Goal: Task Accomplishment & Management: Use online tool/utility

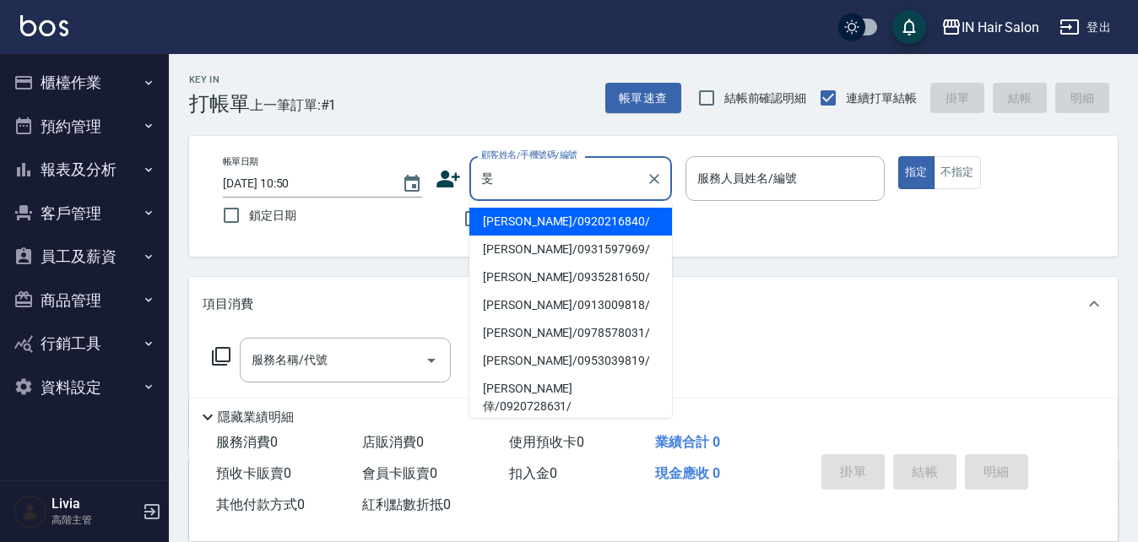
click at [515, 219] on li "[PERSON_NAME]/0920216840/" at bounding box center [570, 222] width 203 height 28
type input "[PERSON_NAME]/0920216840/"
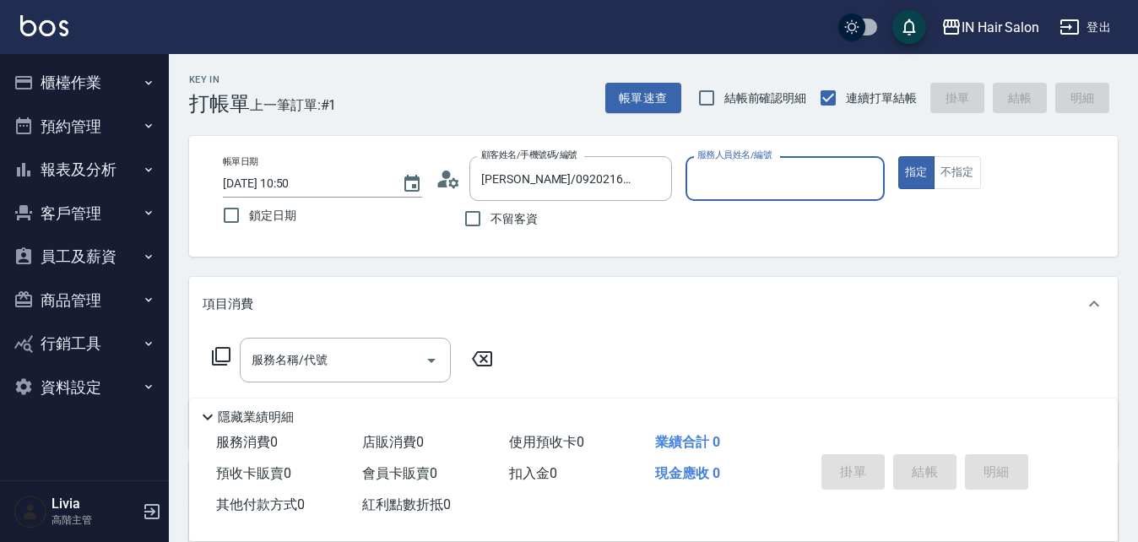
type input "8號店長Livia-8"
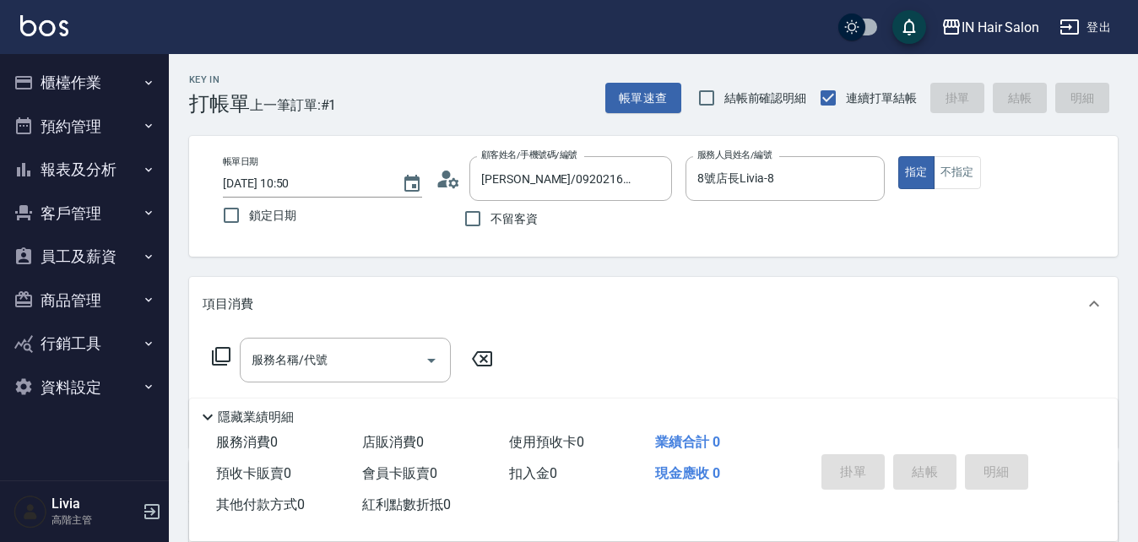
click at [218, 351] on icon at bounding box center [221, 356] width 20 height 20
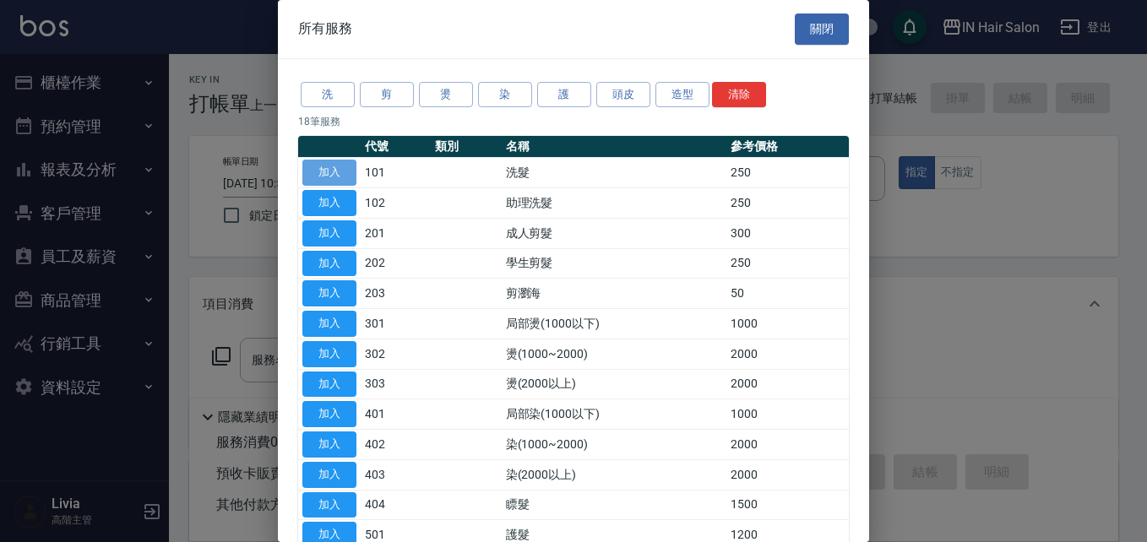
click at [336, 171] on button "加入" at bounding box center [329, 173] width 54 height 26
type input "洗髮(101)"
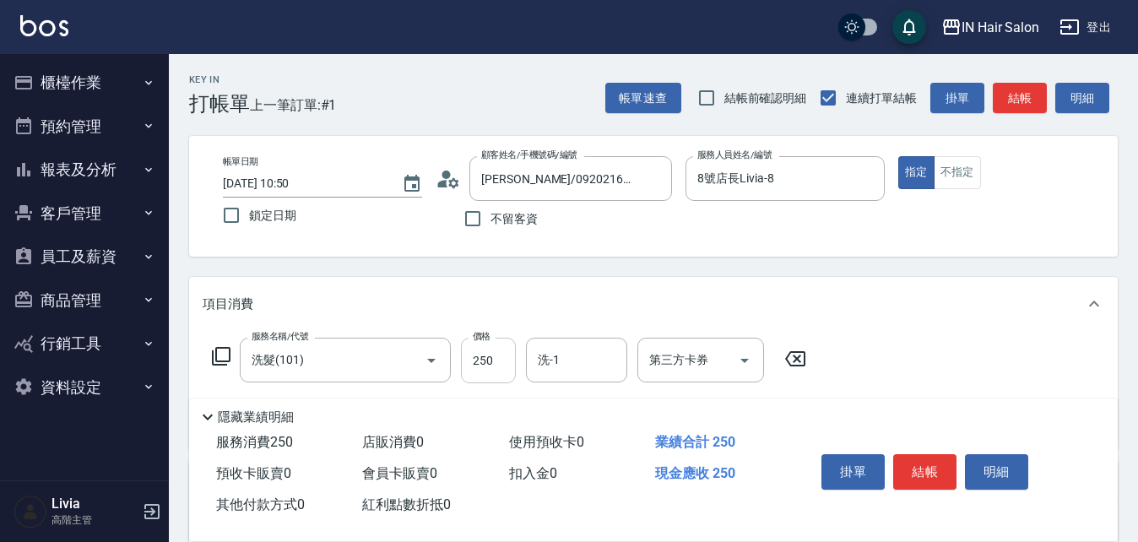
click at [501, 355] on input "250" at bounding box center [488, 361] width 55 height 46
type input "300"
click at [951, 368] on div "服務名稱/代號 洗髮(101) 服務名稱/代號 價格 300 價格 洗-1 洗-1 第三方卡券 第三方卡券" at bounding box center [653, 389] width 929 height 117
click at [924, 461] on button "結帳" at bounding box center [924, 471] width 63 height 35
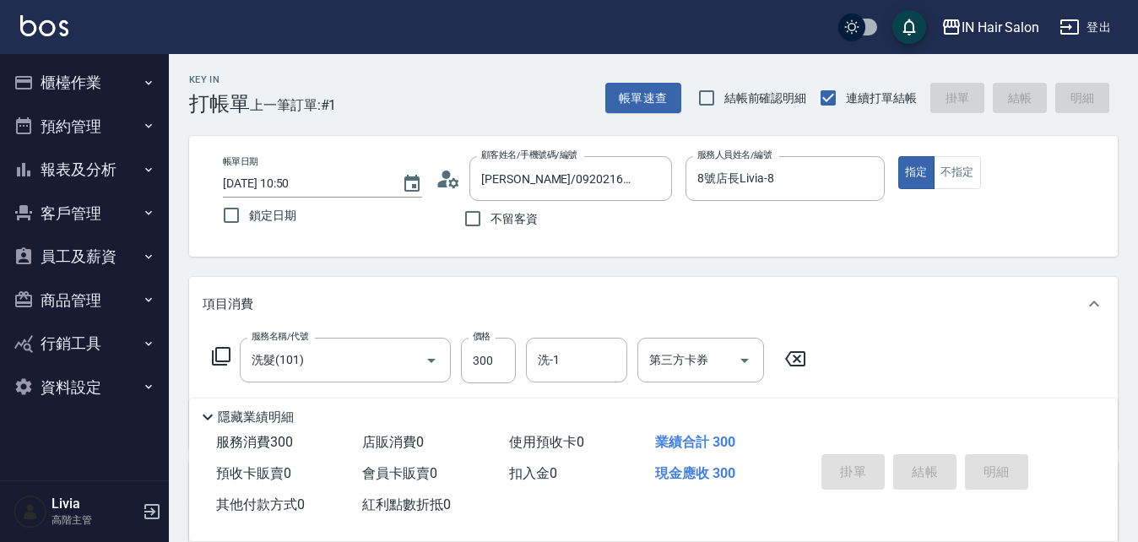
type input "[DATE] 13:22"
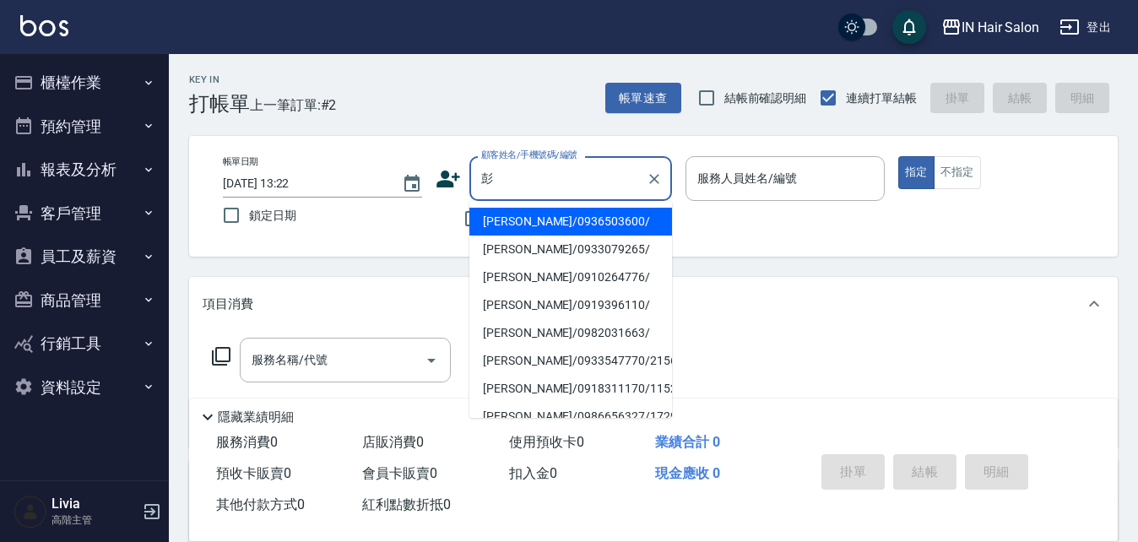
click at [499, 215] on li "[PERSON_NAME]/0936503600/" at bounding box center [570, 222] width 203 height 28
type input "[PERSON_NAME]/0936503600/"
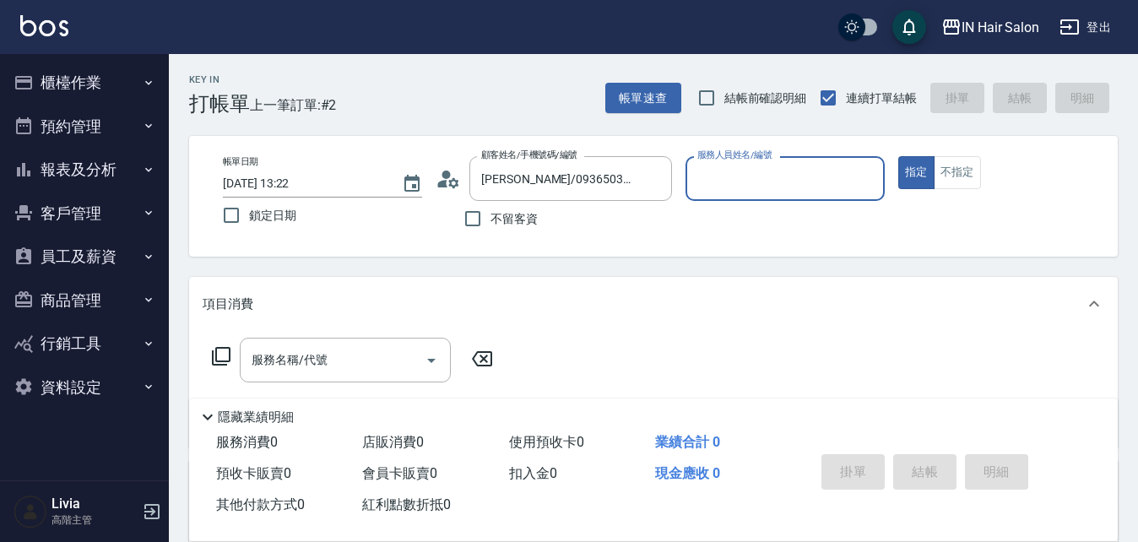
type input "7號設計師[PERSON_NAME]-7"
click at [217, 350] on icon at bounding box center [221, 356] width 19 height 19
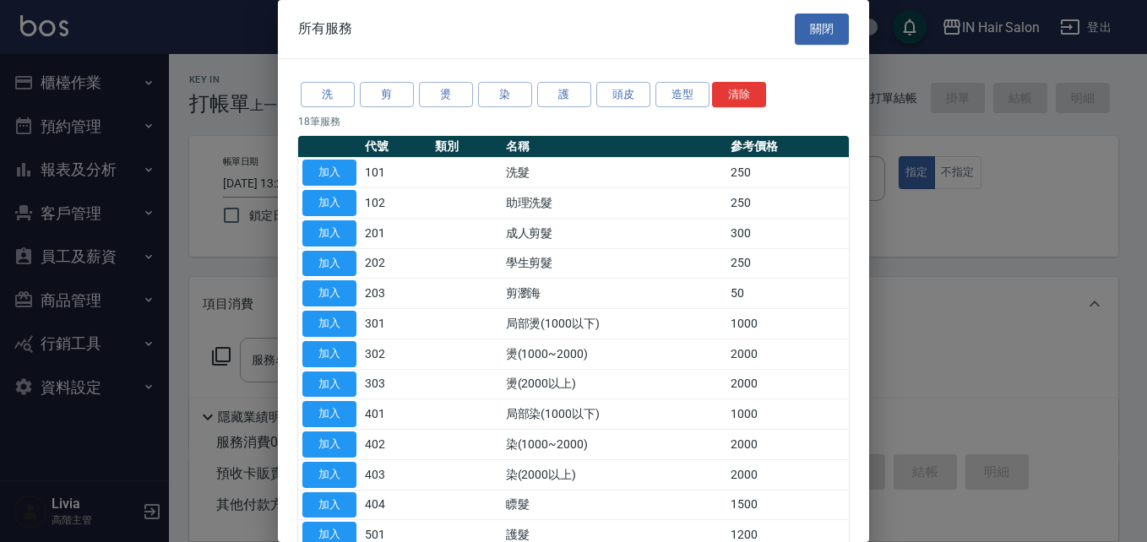
drag, startPoint x: 344, startPoint y: 169, endPoint x: 305, endPoint y: 230, distance: 72.1
click at [343, 168] on button "加入" at bounding box center [329, 173] width 54 height 26
type input "洗髮(101)"
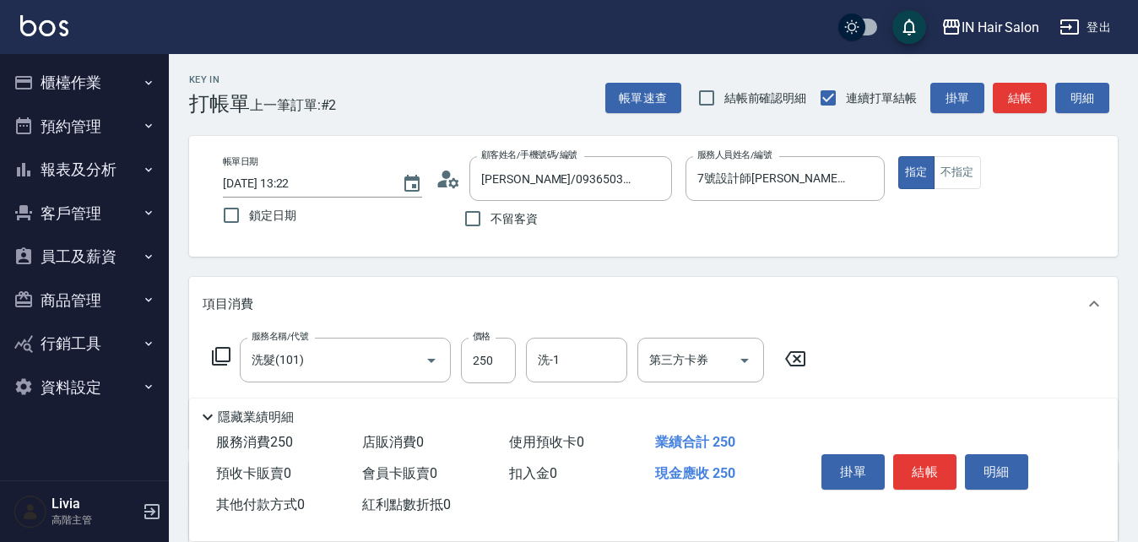
click at [225, 353] on icon at bounding box center [221, 356] width 20 height 20
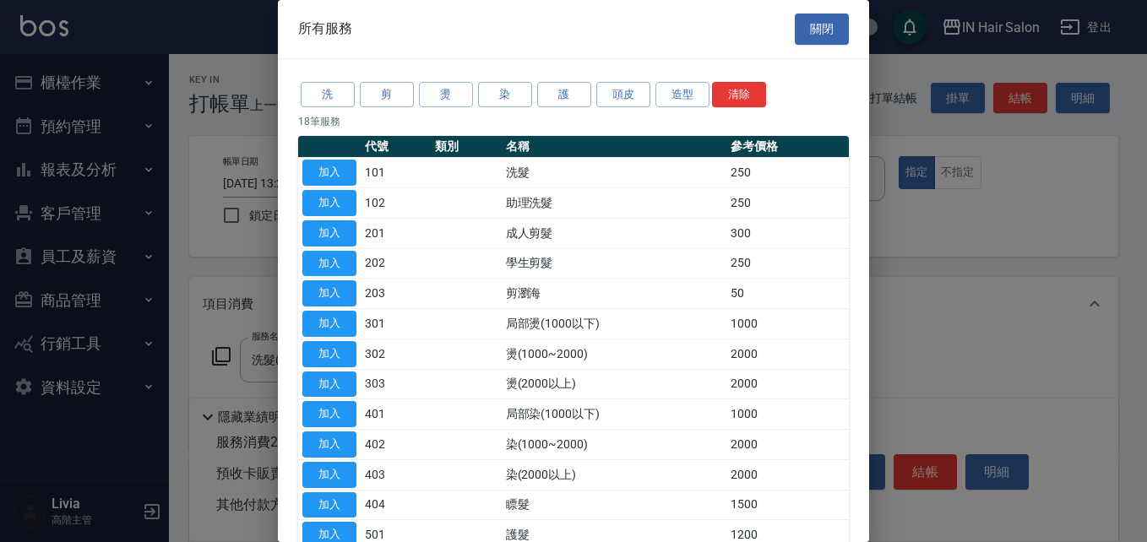
drag, startPoint x: 342, startPoint y: 164, endPoint x: 295, endPoint y: 252, distance: 100.5
click at [342, 168] on button "加入" at bounding box center [329, 173] width 54 height 26
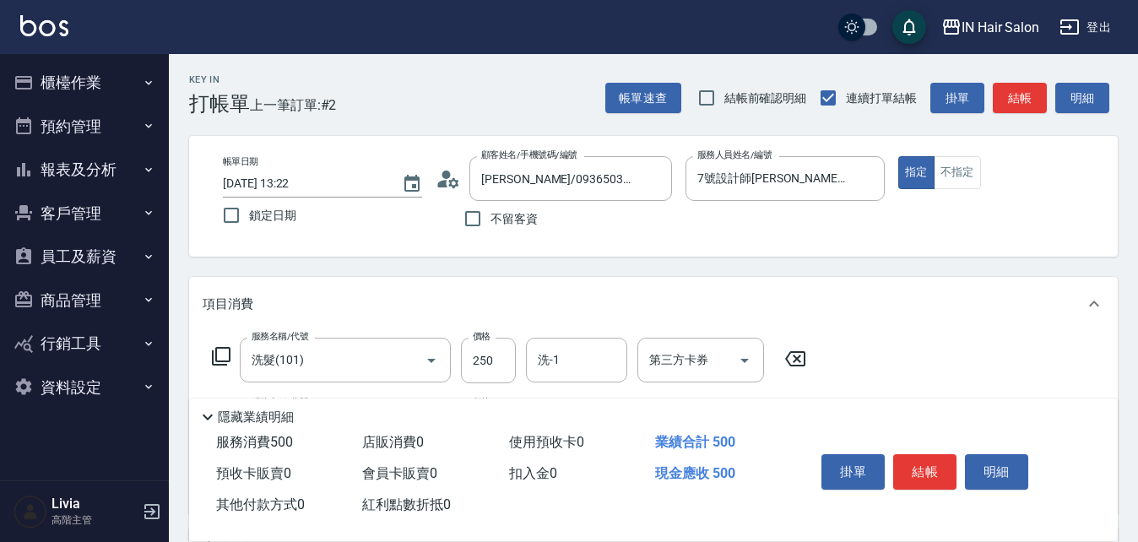
click at [218, 354] on icon at bounding box center [221, 356] width 20 height 20
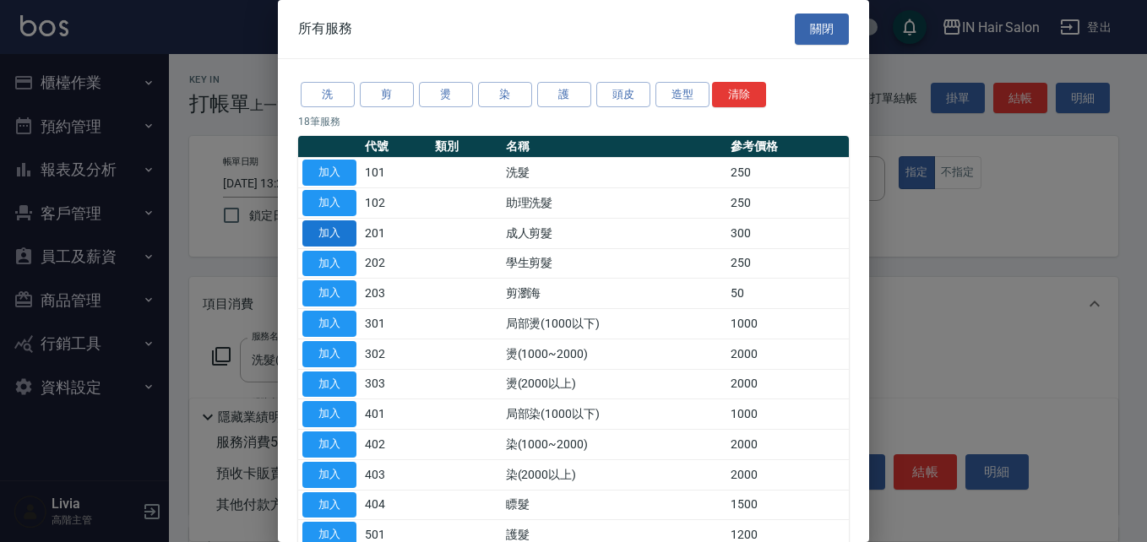
click at [334, 225] on button "加入" at bounding box center [329, 233] width 54 height 26
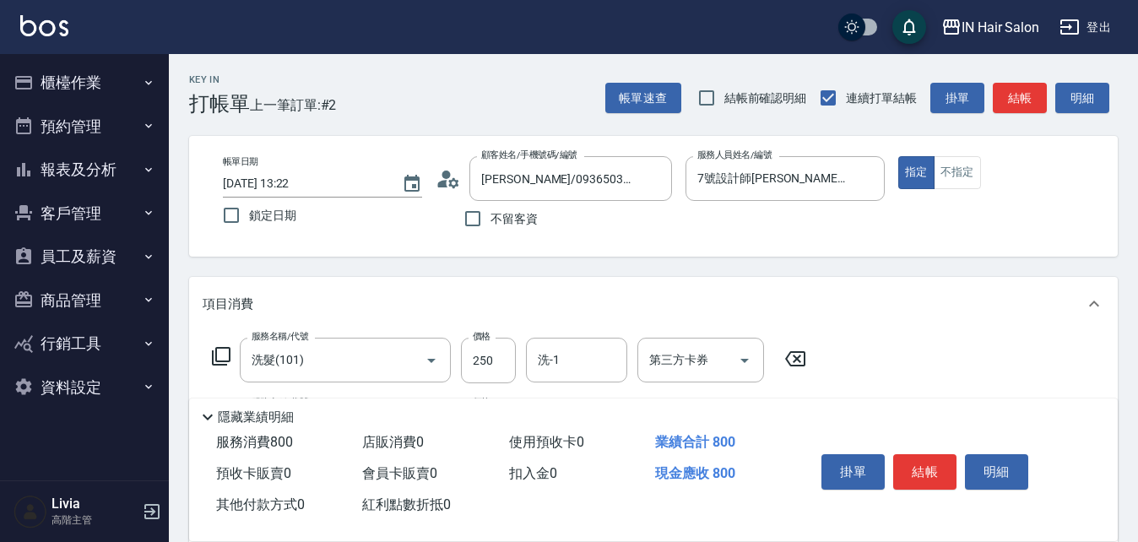
click at [222, 350] on icon at bounding box center [221, 356] width 20 height 20
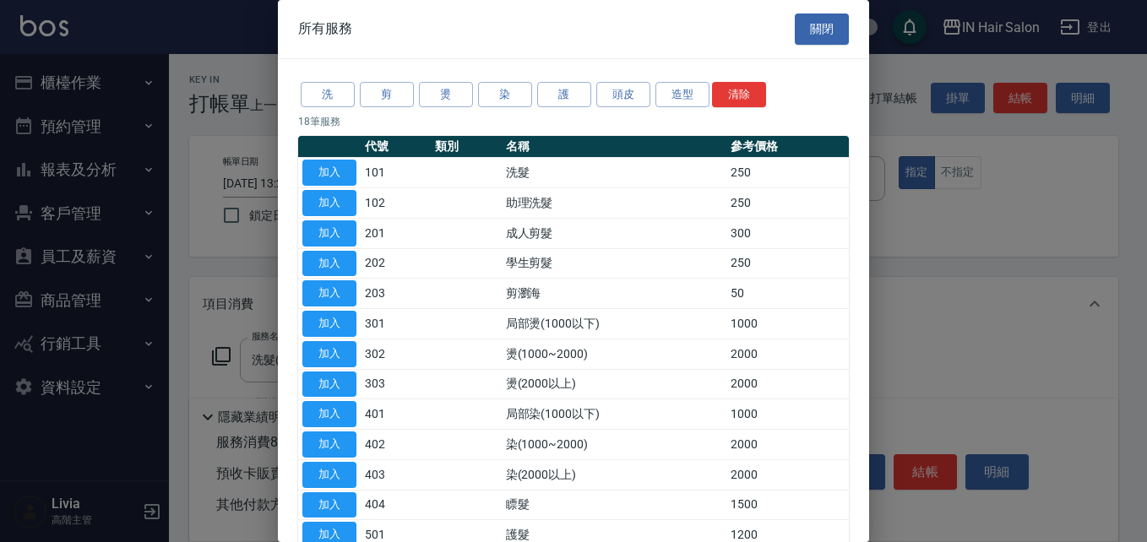
scroll to position [169, 0]
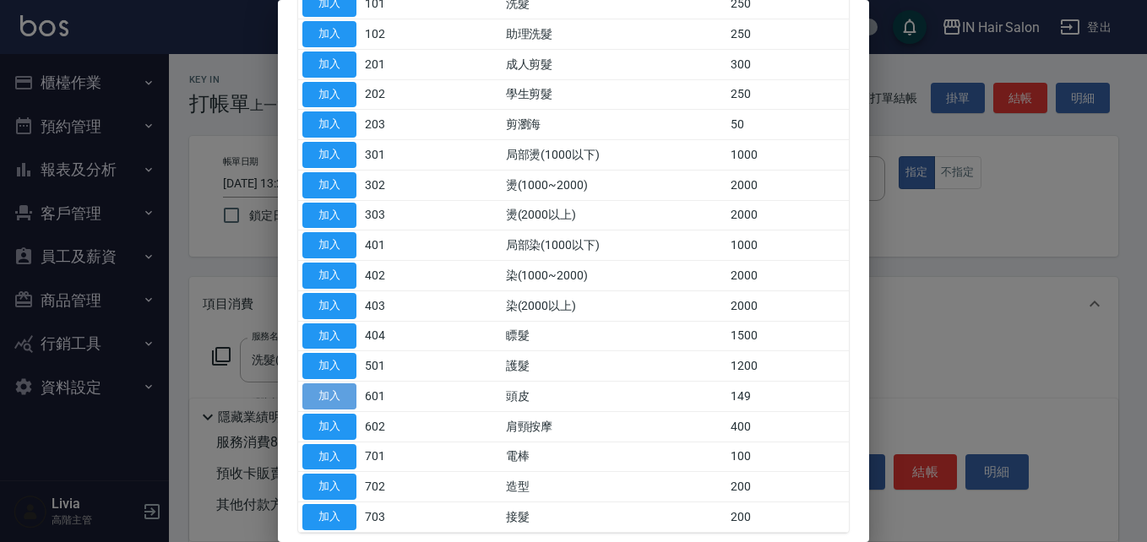
click at [329, 393] on button "加入" at bounding box center [329, 396] width 54 height 26
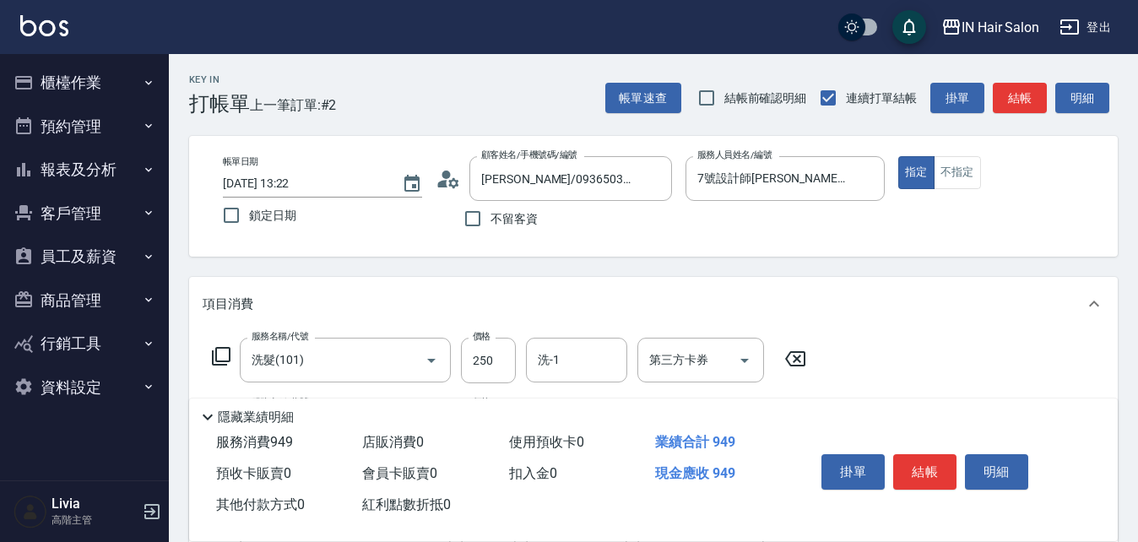
click at [226, 351] on icon at bounding box center [221, 356] width 20 height 20
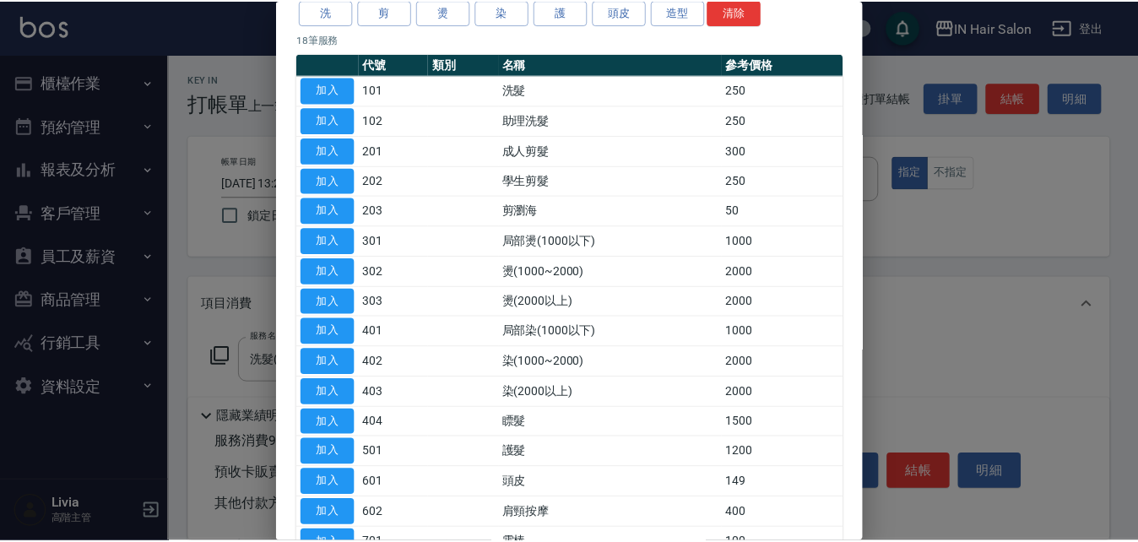
scroll to position [252, 0]
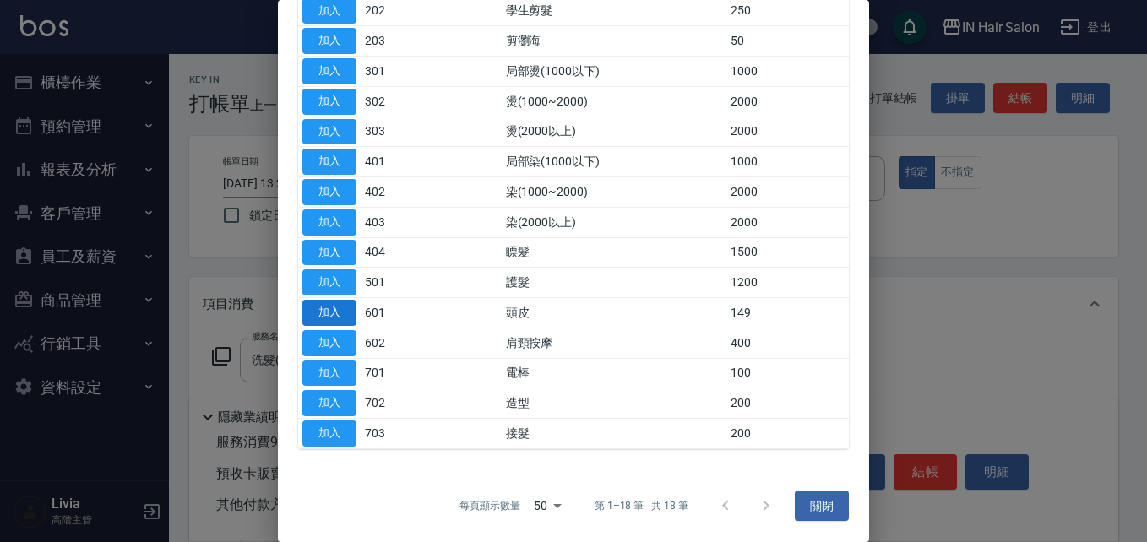
click at [328, 311] on button "加入" at bounding box center [329, 313] width 54 height 26
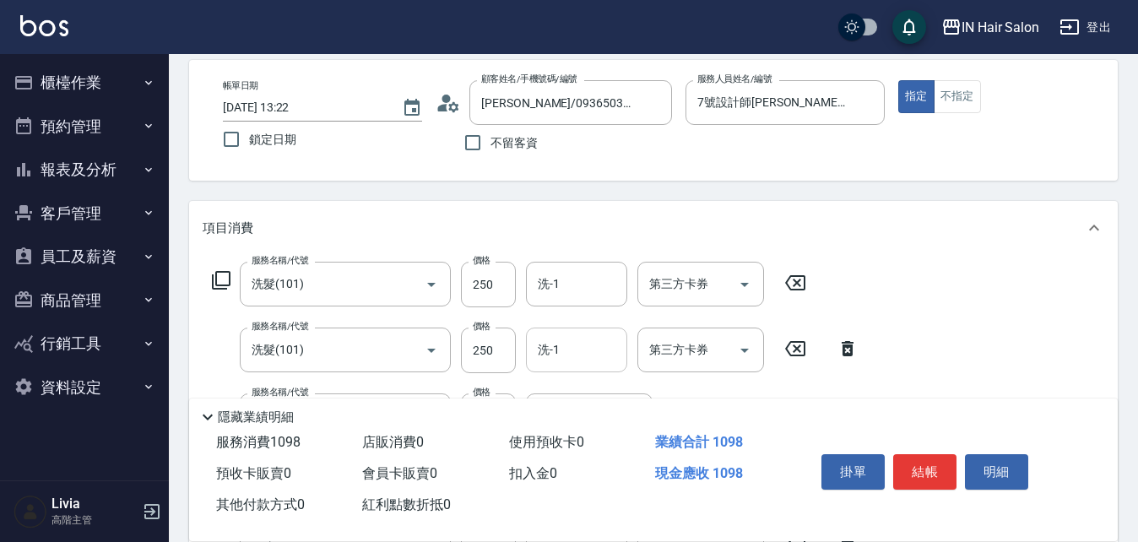
scroll to position [169, 0]
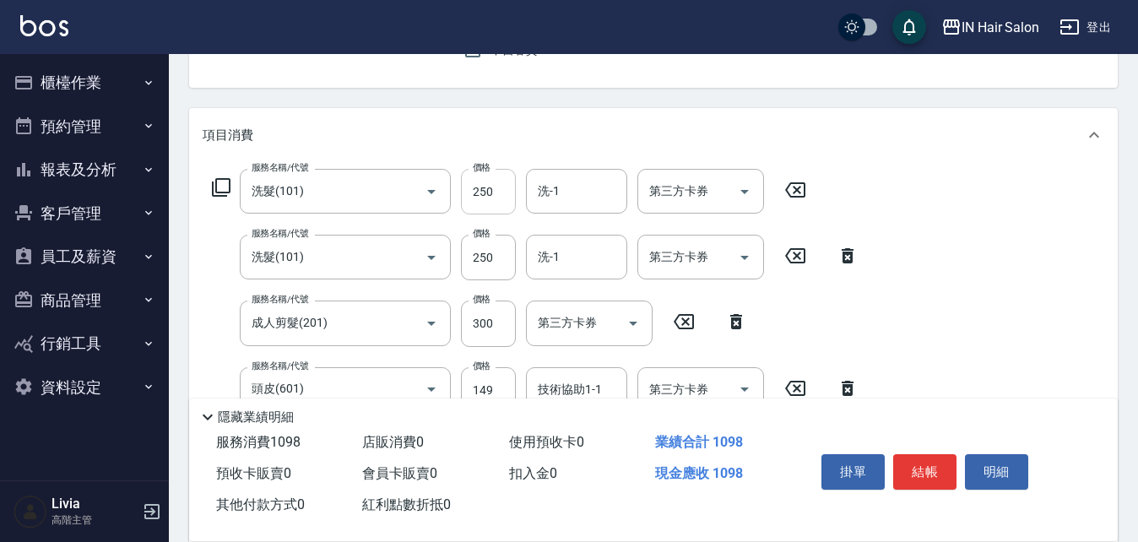
click at [499, 193] on input "250" at bounding box center [488, 192] width 55 height 46
type input "300"
click at [450, 290] on div "服務名稱/代號 洗髮(101) 服務名稱/代號 價格 300 價格 洗-1 洗-1 第三方卡券 第三方卡券 服務名稱/代號 洗髮(101) 服務名稱/代號 價…" at bounding box center [536, 349] width 666 height 361
click at [490, 262] on input "250" at bounding box center [488, 258] width 55 height 46
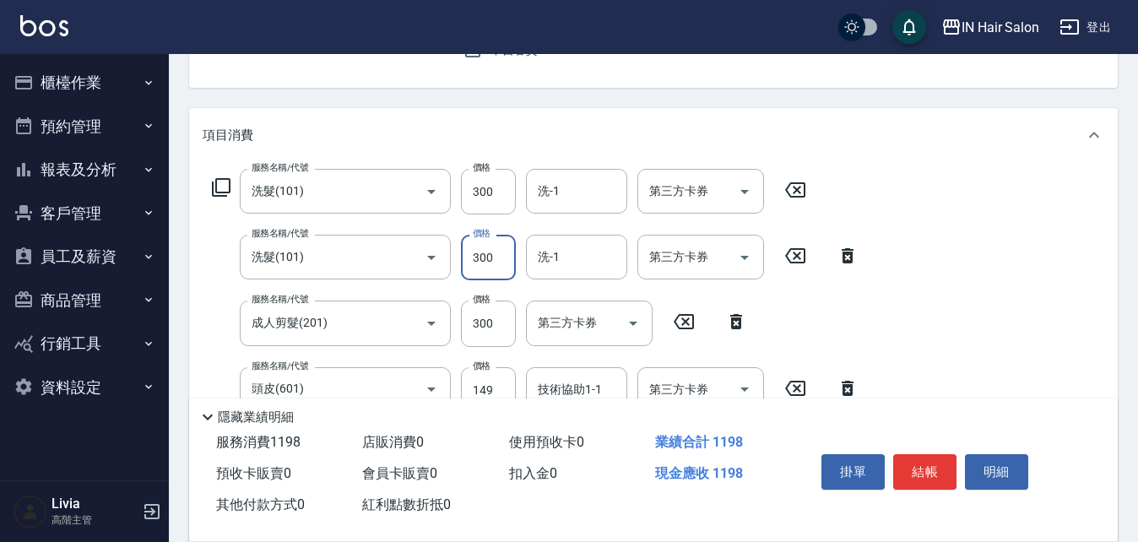
scroll to position [253, 0]
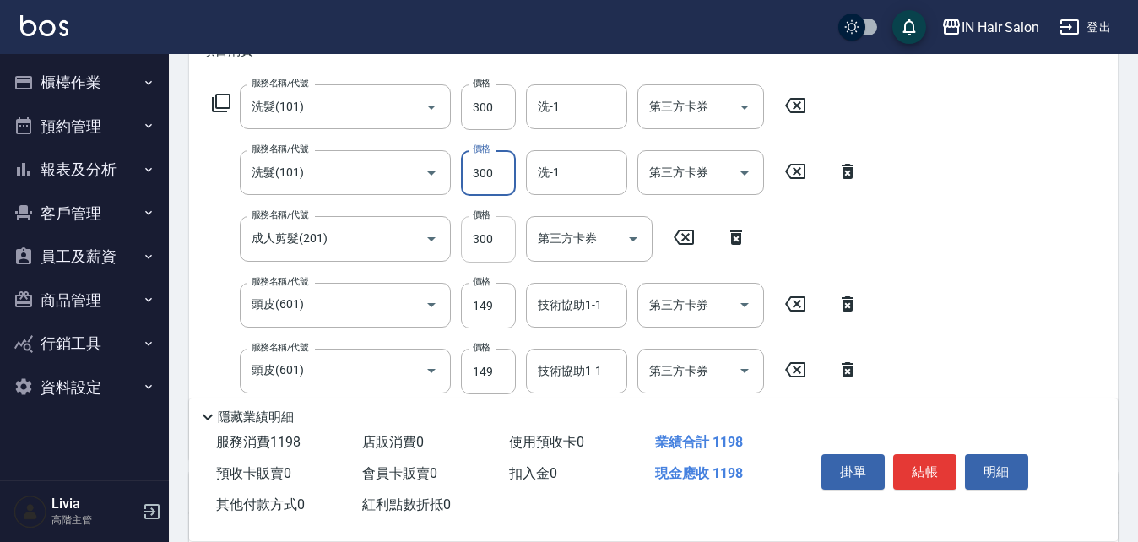
type input "300"
click at [501, 232] on input "300" at bounding box center [488, 239] width 55 height 46
type input "400"
click at [442, 333] on div "服務名稱/代號 洗髮(101) 服務名稱/代號 價格 300 價格 洗-1 洗-1 第三方卡券 第三方卡券 服務名稱/代號 洗髮(101) 服務名稱/代號 價…" at bounding box center [536, 264] width 666 height 361
click at [494, 307] on input "149" at bounding box center [488, 306] width 55 height 46
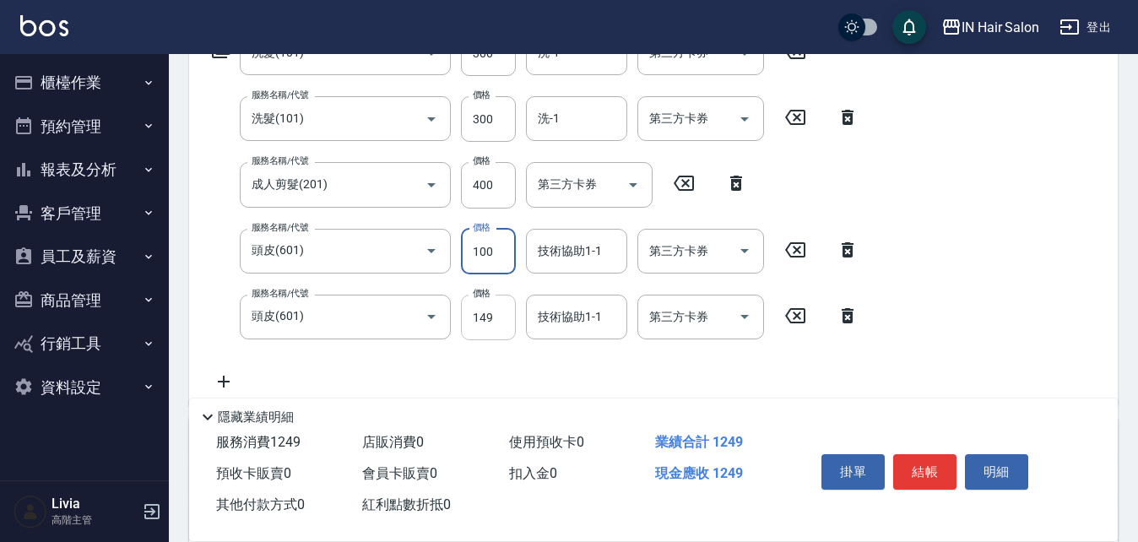
scroll to position [338, 0]
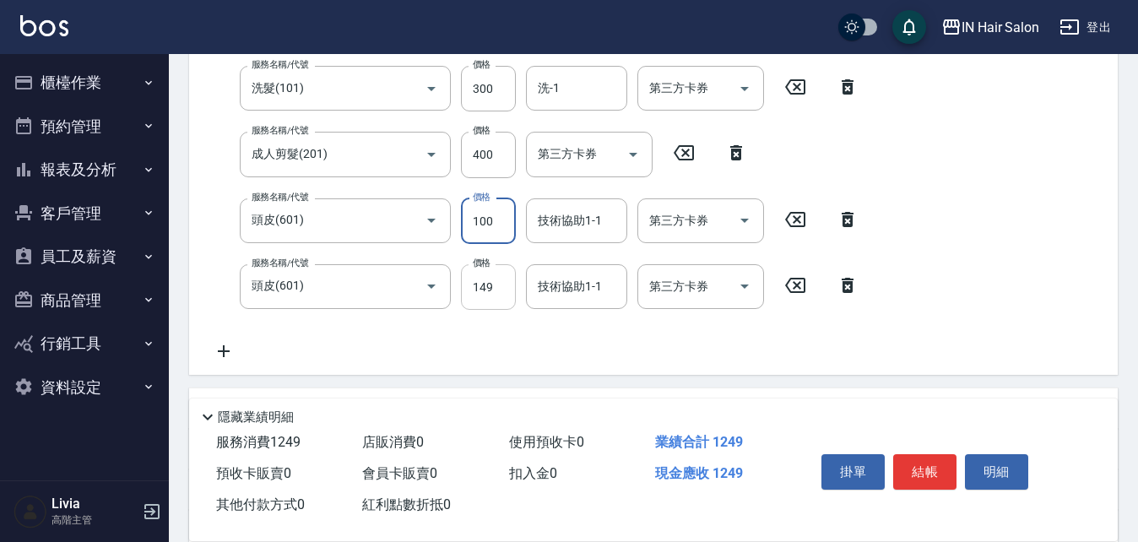
type input "100"
drag, startPoint x: 490, startPoint y: 295, endPoint x: 498, endPoint y: 296, distance: 8.6
click at [490, 295] on input "149" at bounding box center [488, 287] width 55 height 46
type input "50"
click at [405, 339] on div "服務名稱/代號 洗髮(101) 服務名稱/代號 價格 300 價格 洗-1 洗-1 第三方卡券 第三方卡券 服務名稱/代號 洗髮(101) 服務名稱/代號 價…" at bounding box center [536, 180] width 666 height 361
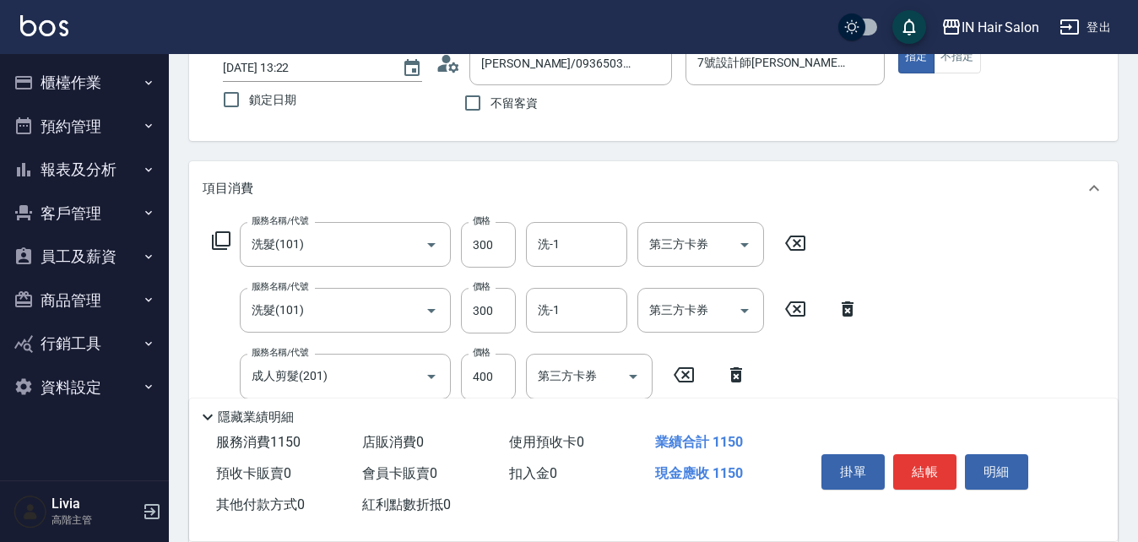
scroll to position [0, 0]
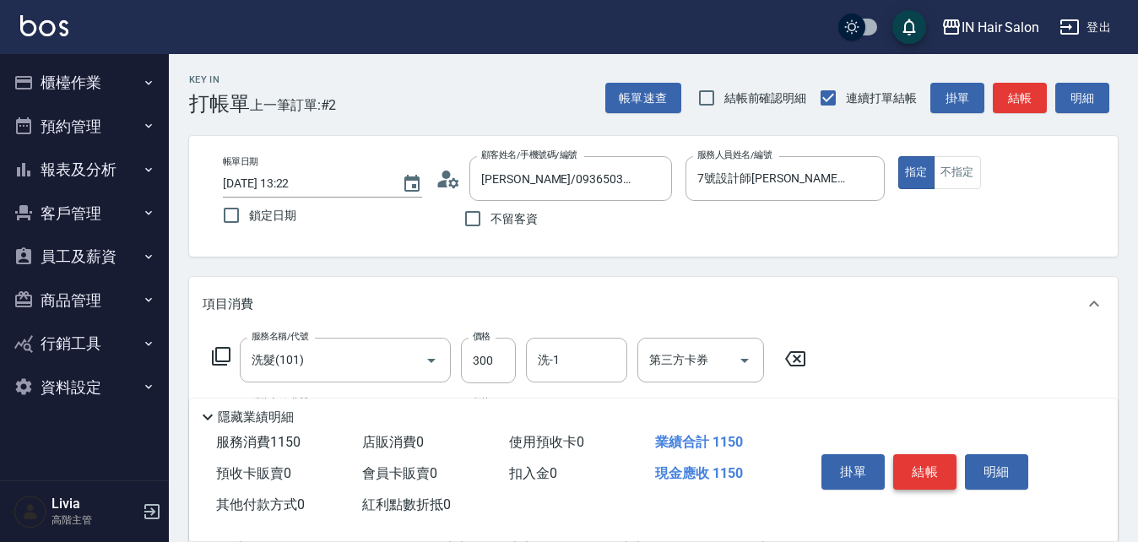
click at [926, 459] on button "結帳" at bounding box center [924, 471] width 63 height 35
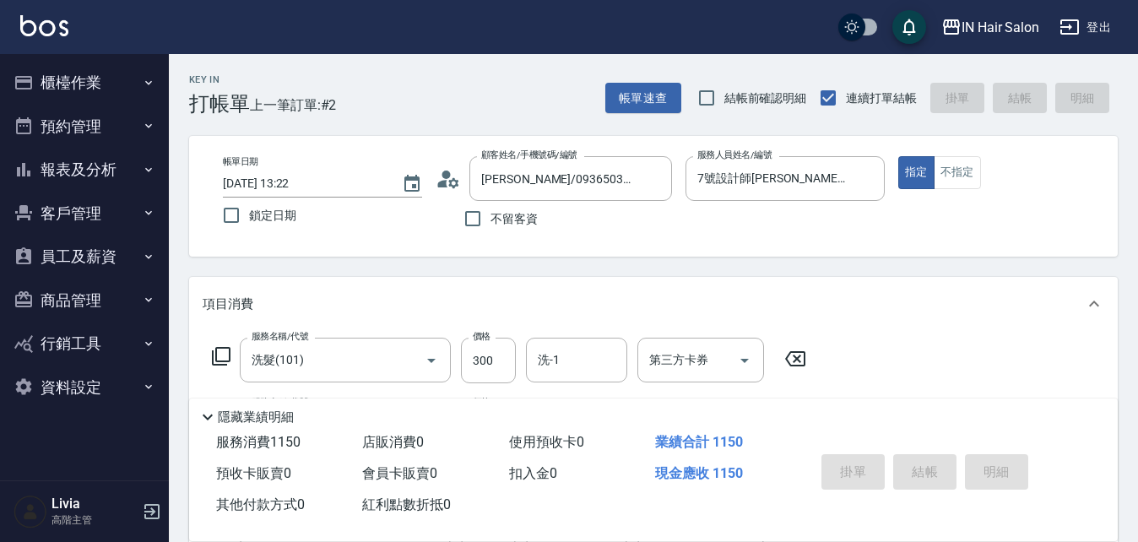
type input "[DATE] 13:23"
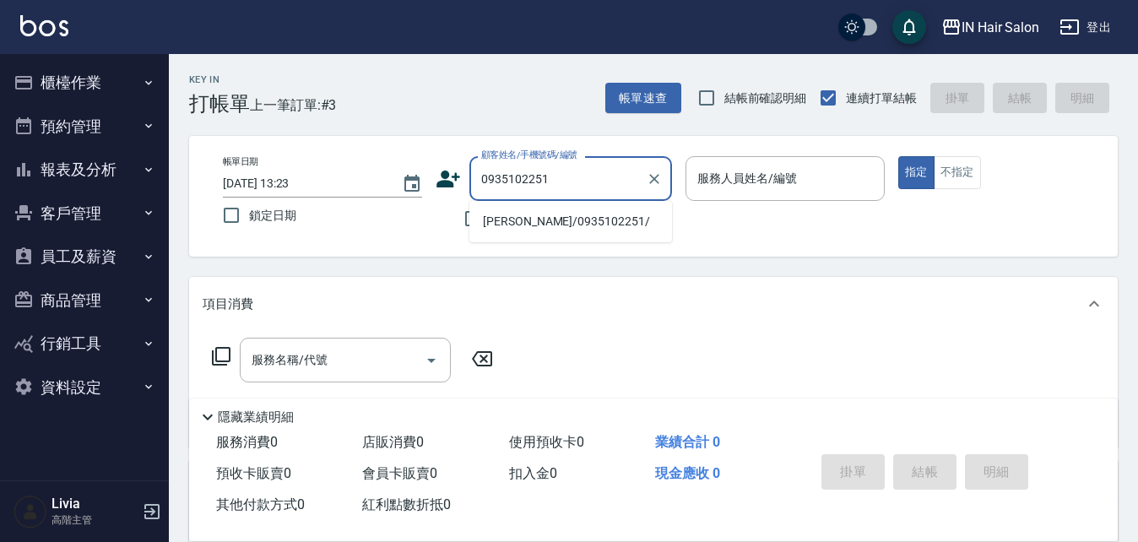
click at [502, 215] on li "[PERSON_NAME]/0935102251/" at bounding box center [570, 222] width 203 height 28
type input "[PERSON_NAME]/0935102251/"
type input "8號店長Livia-8"
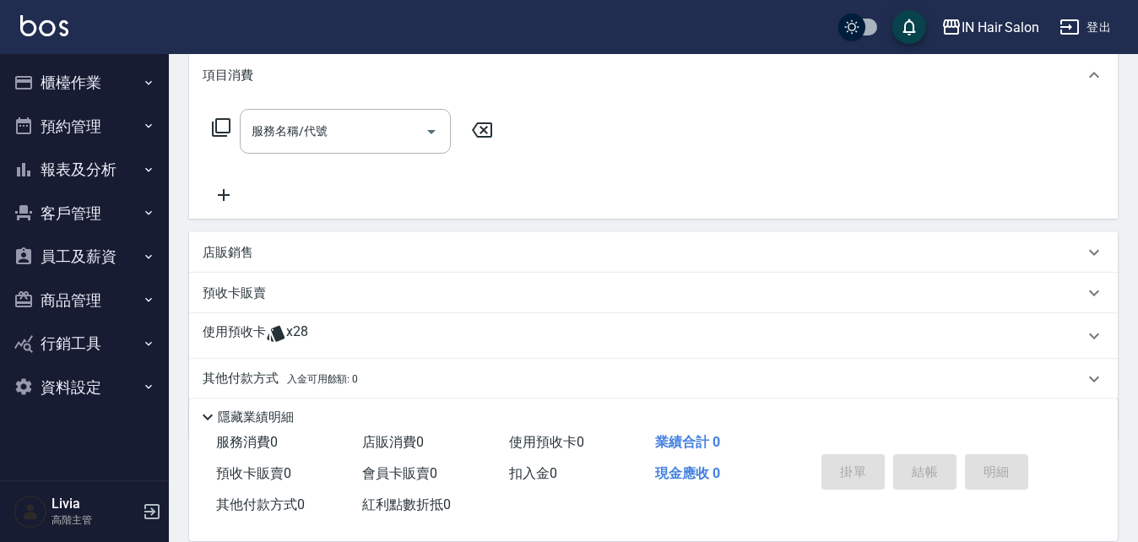
scroll to position [253, 0]
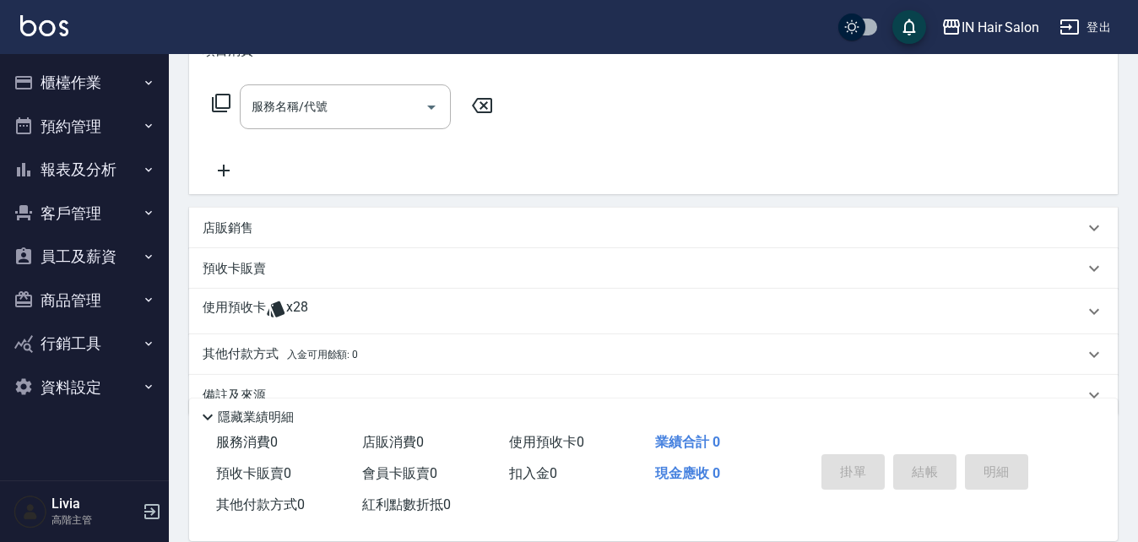
click at [232, 308] on p "使用預收卡" at bounding box center [234, 311] width 63 height 25
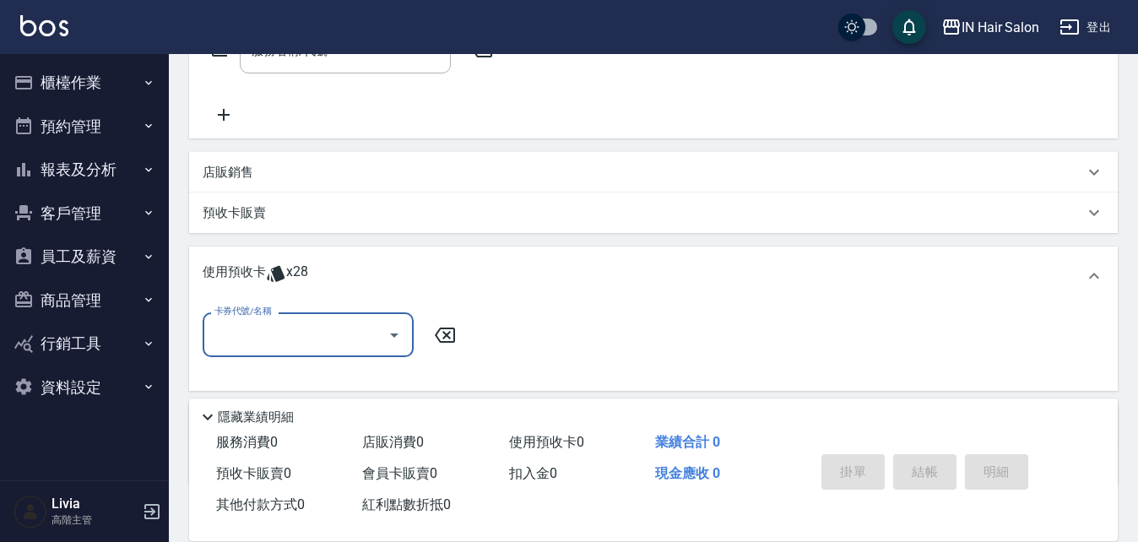
scroll to position [338, 0]
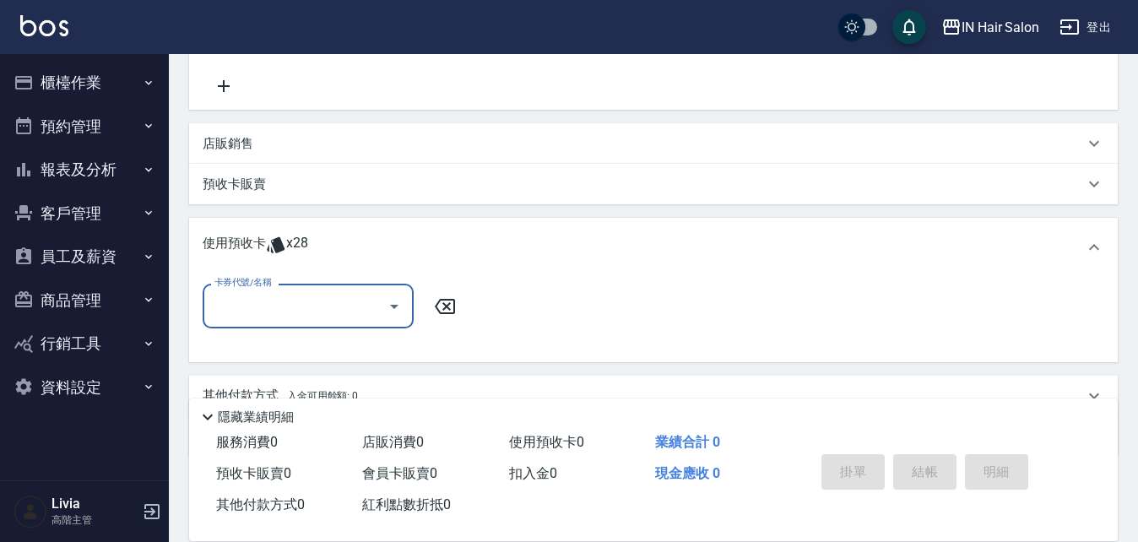
click at [304, 298] on input "卡券代號/名稱" at bounding box center [295, 306] width 171 height 30
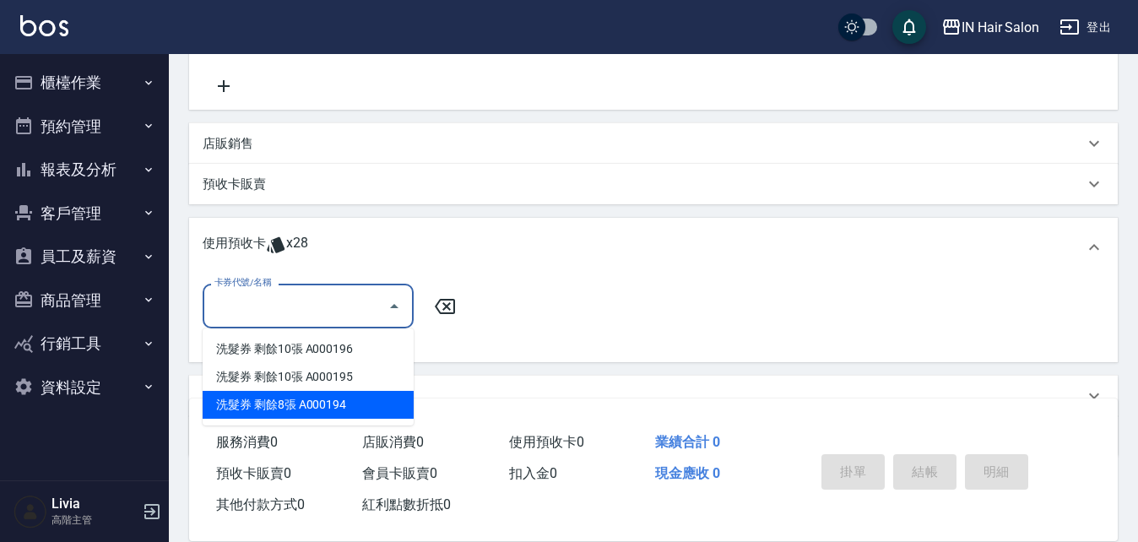
click at [334, 399] on div "洗髮券 剩餘8張 A000194" at bounding box center [308, 405] width 211 height 28
type input "洗髮券 A000194"
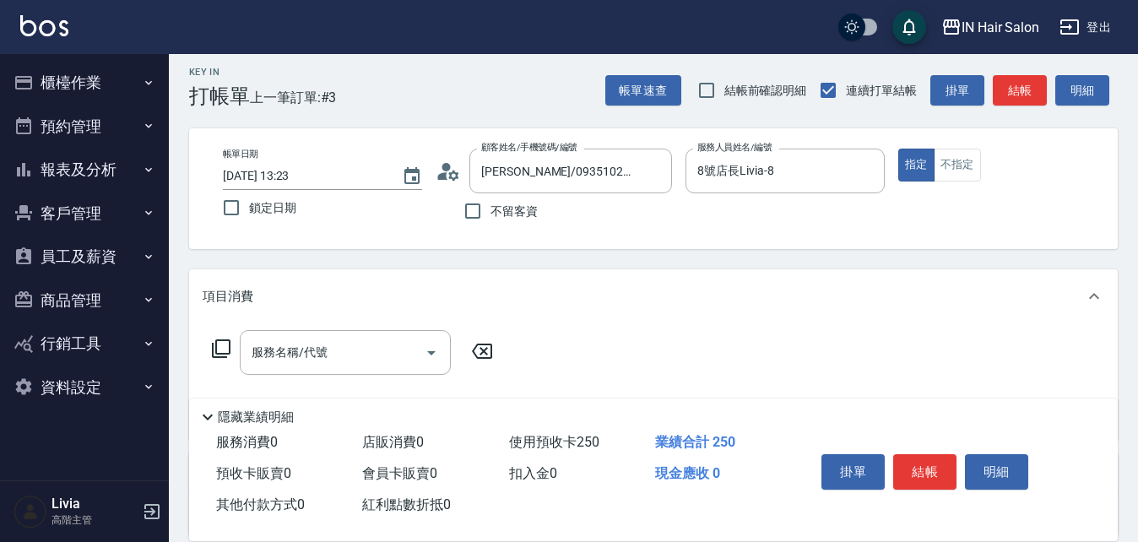
scroll to position [0, 0]
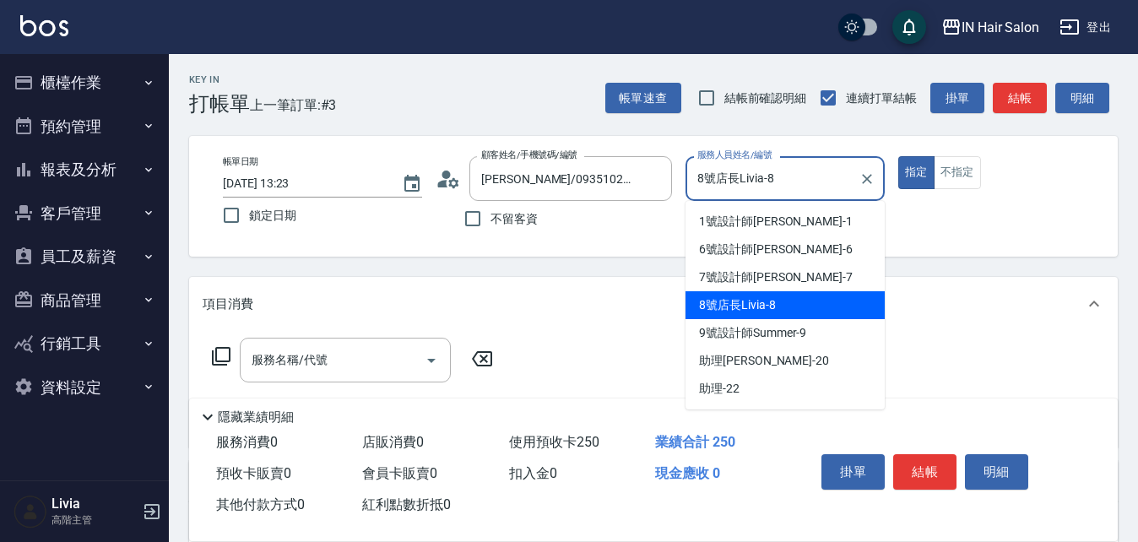
click at [803, 185] on input "8號店長Livia-8" at bounding box center [772, 179] width 159 height 30
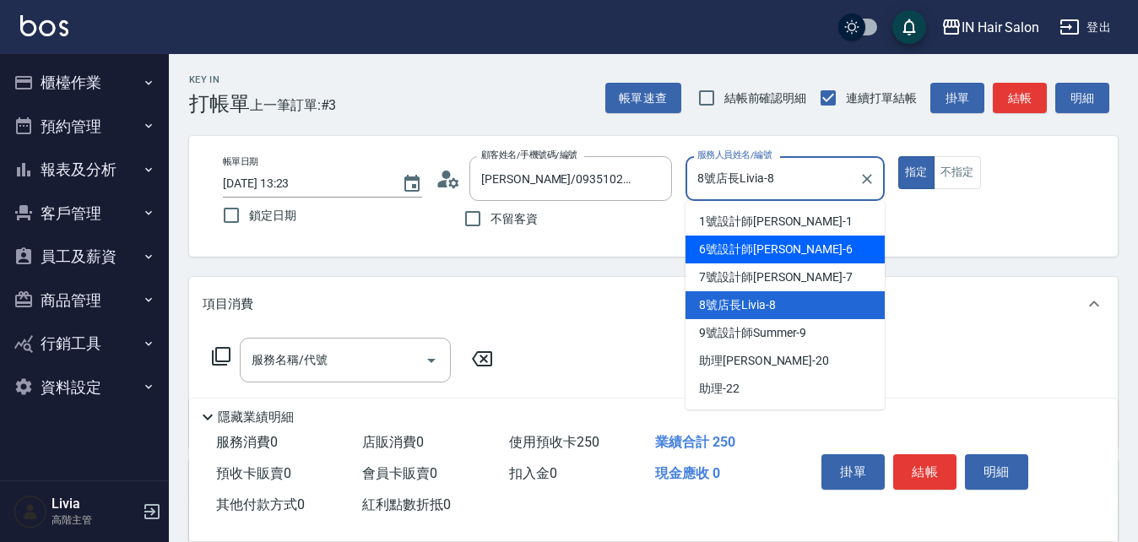
click at [762, 248] on span "6號設計師[PERSON_NAME] -6" at bounding box center [776, 250] width 154 height 18
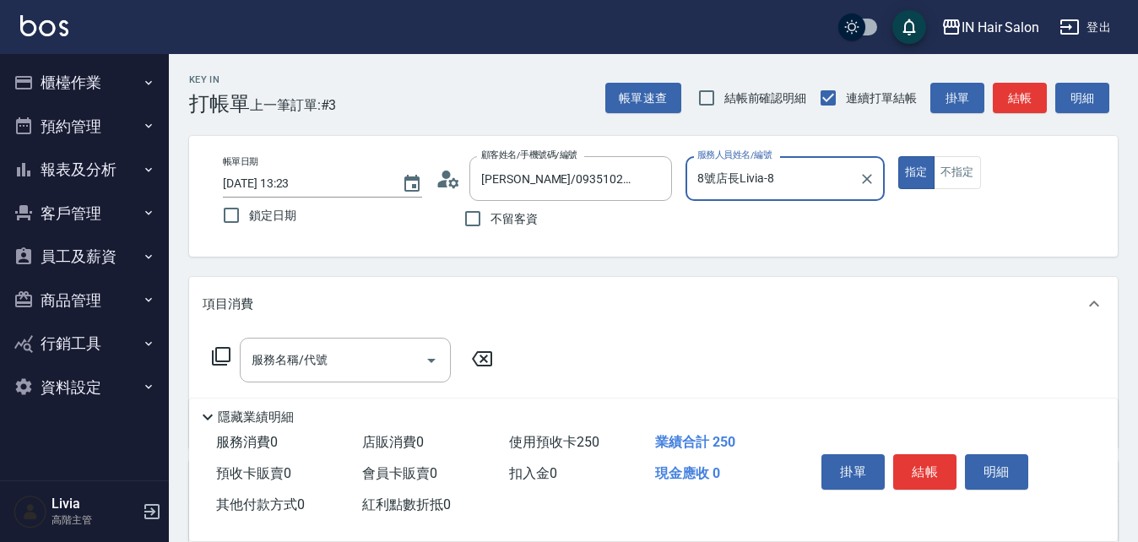
type input "6號設計師[PERSON_NAME]-6"
click at [931, 467] on button "結帳" at bounding box center [924, 471] width 63 height 35
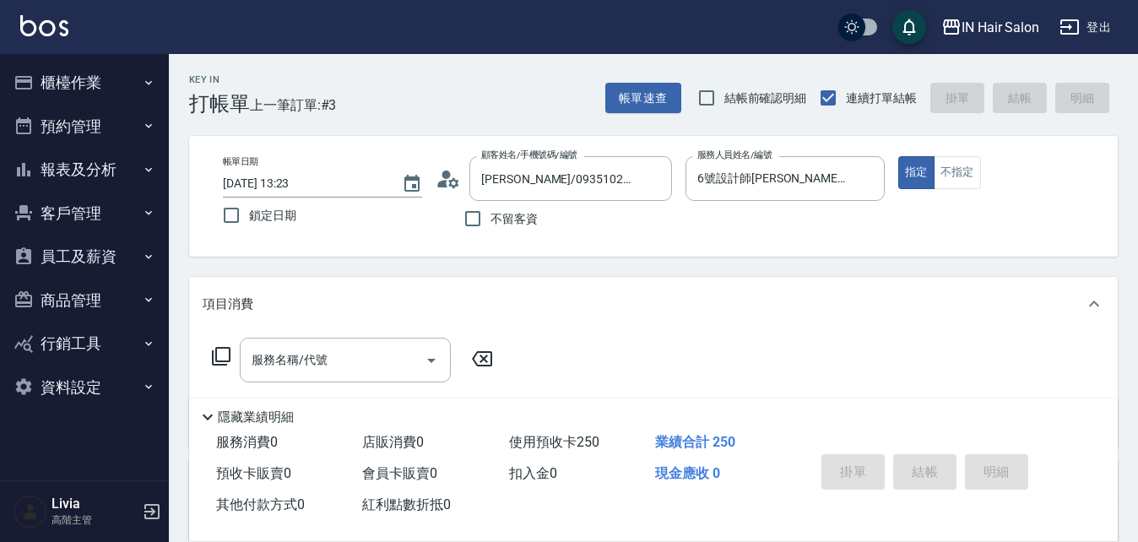
type input "[DATE] 13:24"
